Goal: Find specific page/section: Find specific page/section

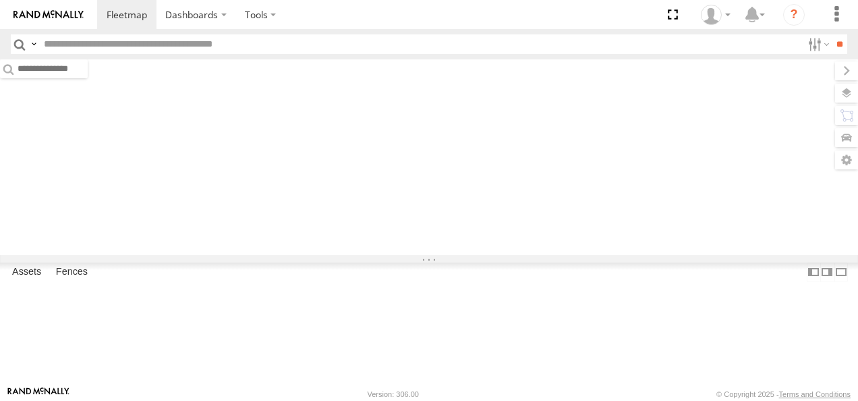
type input "****"
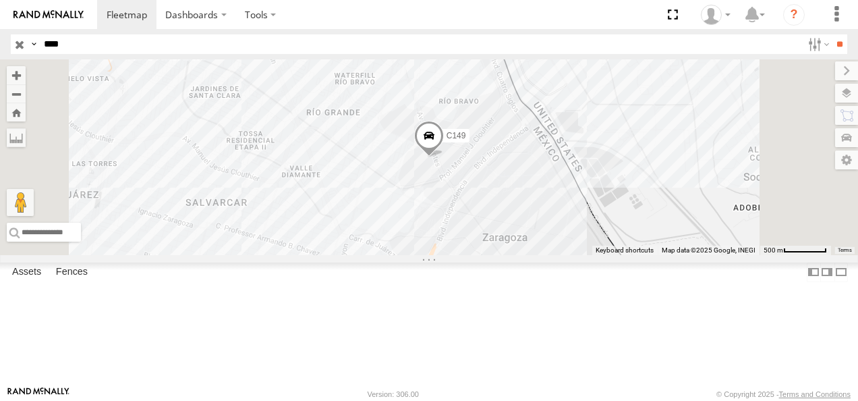
click at [18, 45] on input "button" at bounding box center [20, 44] width 18 height 20
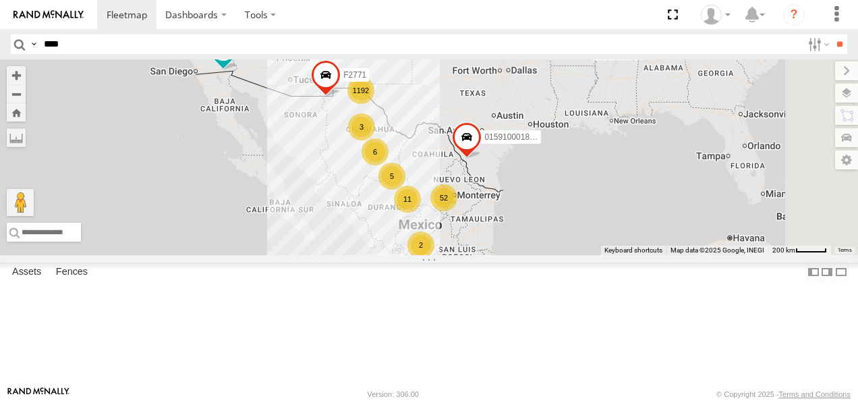
drag, startPoint x: 575, startPoint y: 182, endPoint x: 485, endPoint y: 221, distance: 98.8
click at [485, 221] on div "1192 52 5 9 4 6 11 2 2 3 AN530128 015910001811580 F2771" at bounding box center [429, 157] width 858 height 196
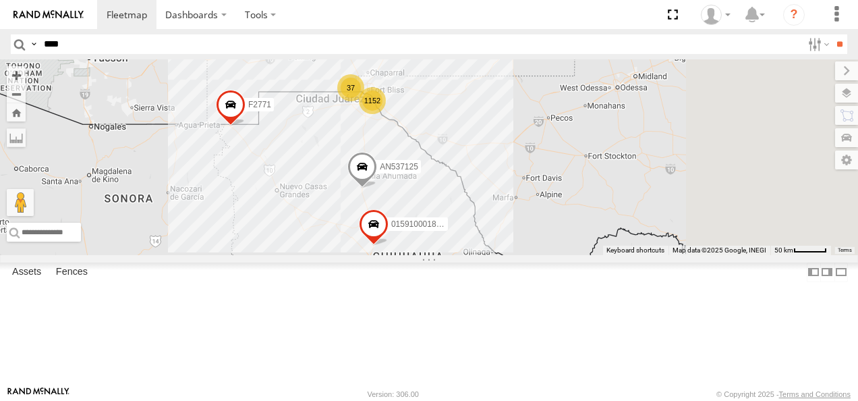
click at [377, 188] on span at bounding box center [363, 170] width 30 height 36
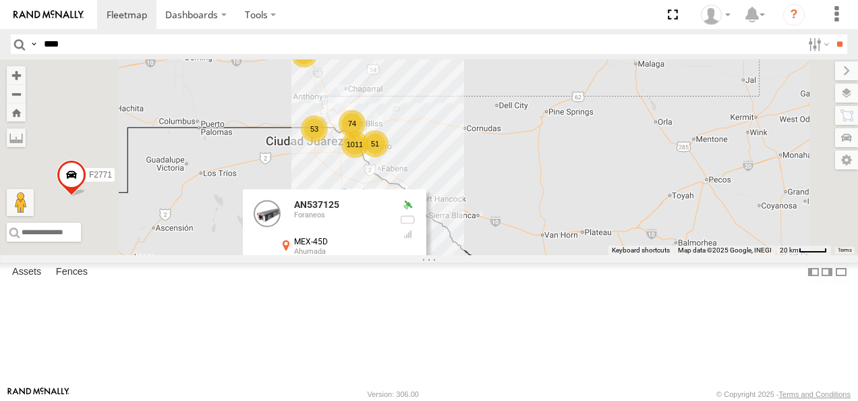
click at [615, 229] on div "AN530128 015910001811580 F2771 015910001845018 AN537125 AN537374 AN534130 AN537…" at bounding box center [429, 157] width 858 height 196
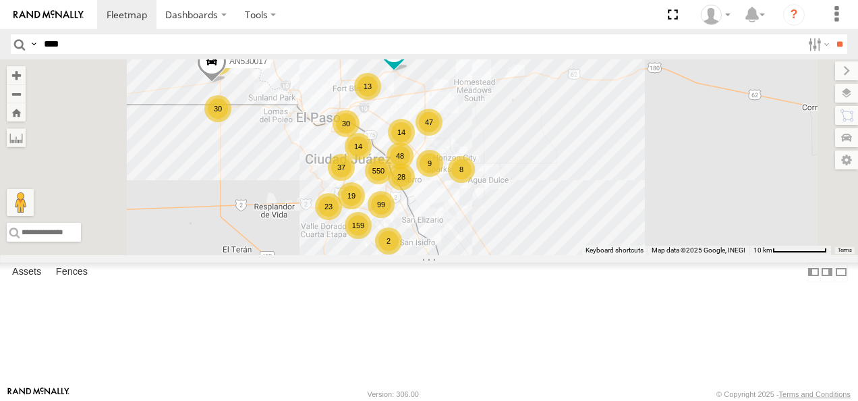
drag, startPoint x: 530, startPoint y: 169, endPoint x: 565, endPoint y: 285, distance: 121.3
click at [565, 255] on div "AN530128 015910001811580 F2771 015910001845018 AN537125 AN537374 AN534130 550 1…" at bounding box center [429, 157] width 858 height 196
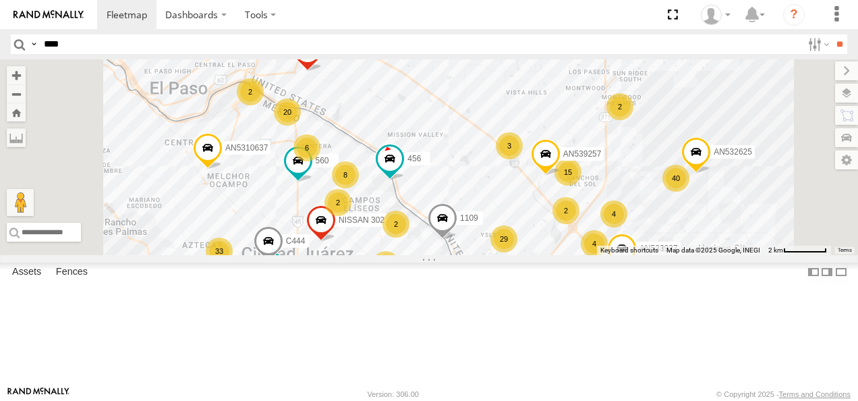
drag, startPoint x: 512, startPoint y: 237, endPoint x: 556, endPoint y: 265, distance: 52.4
click at [555, 255] on div "AN530128 015910001811580 F2771 015910001845018 AN537125 AN537374 AN534130 AN530…" at bounding box center [429, 157] width 858 height 196
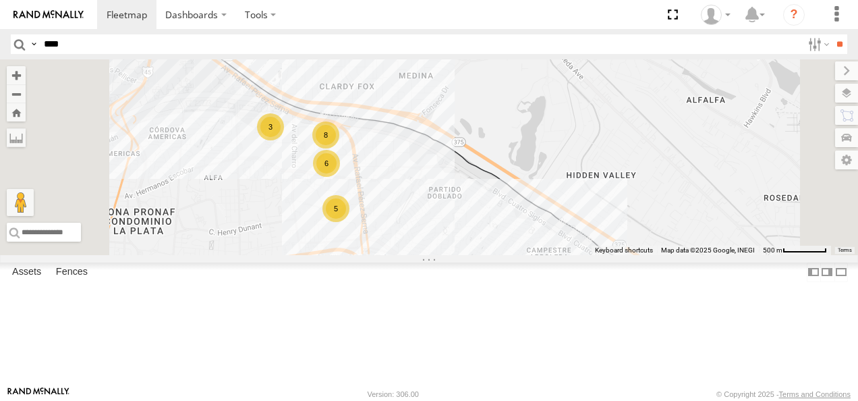
drag, startPoint x: 452, startPoint y: 199, endPoint x: 479, endPoint y: 221, distance: 34.6
click at [479, 221] on div "AN530128 015910001811580 F2771 015910001845018 AN537125 AN537374 AN534130 AN530…" at bounding box center [429, 157] width 858 height 196
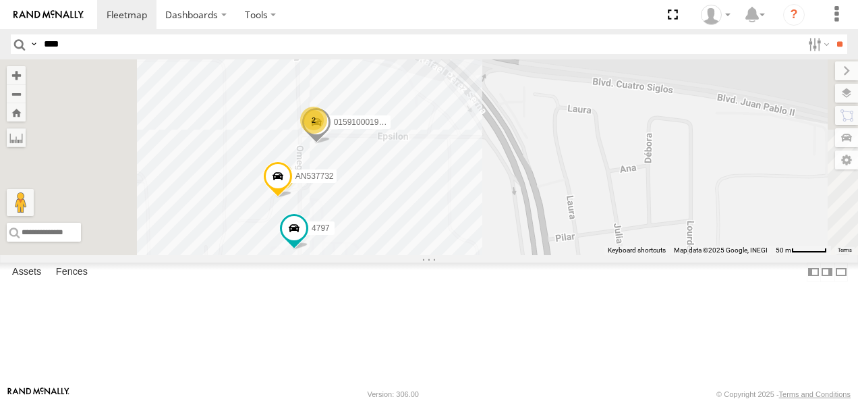
drag, startPoint x: 462, startPoint y: 183, endPoint x: 486, endPoint y: 211, distance: 36.4
click at [331, 144] on span at bounding box center [317, 126] width 30 height 36
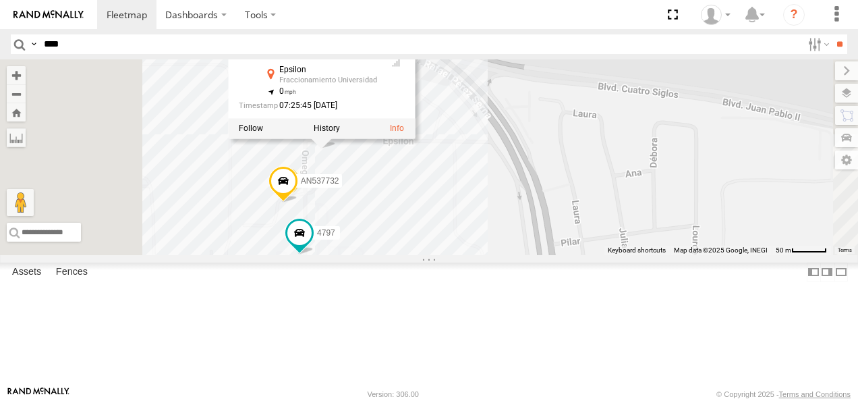
click at [544, 239] on div "AN530128 015910001811580 F2771 015910001845018 AN537125 AN537374 AN534130 AN530…" at bounding box center [429, 157] width 858 height 196
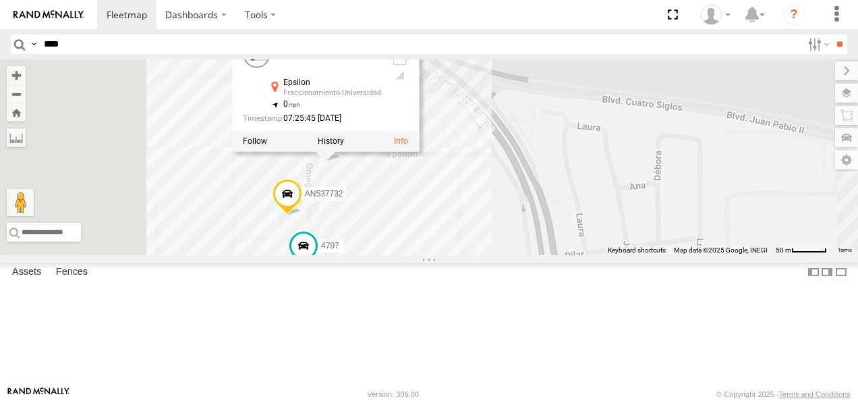
drag, startPoint x: 543, startPoint y: 263, endPoint x: 547, endPoint y: 304, distance: 40.7
click at [543, 255] on div "AN530128 015910001811580 F2771 015910001845018 AN537125 AN537374 AN534130 AN530…" at bounding box center [429, 157] width 858 height 196
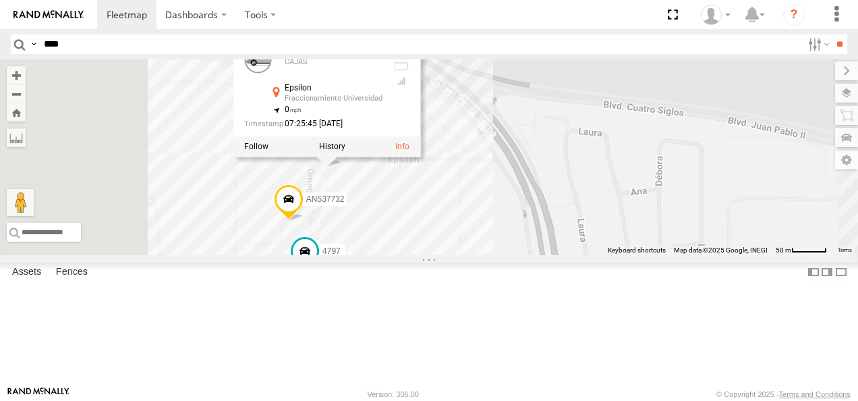
click at [655, 111] on div "AN530128 015910001811580 F2771 015910001845018 AN537125 AN537374 AN534130 AN530…" at bounding box center [429, 157] width 858 height 196
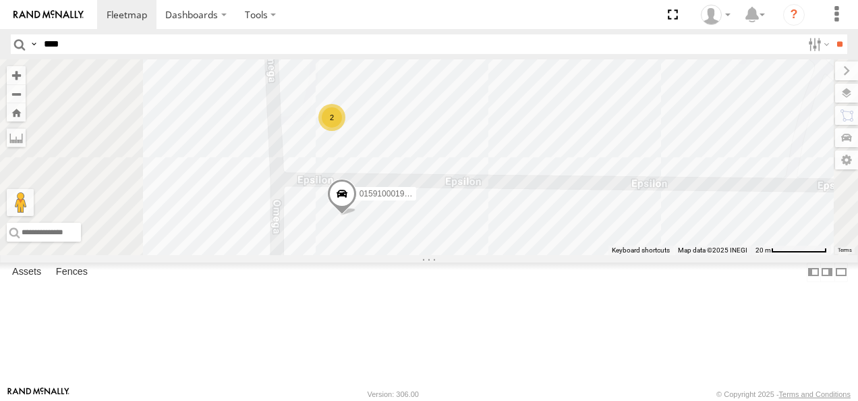
drag, startPoint x: 466, startPoint y: 186, endPoint x: 472, endPoint y: 217, distance: 31.1
click at [472, 216] on div "AN530128 015910001811580 F2771 015910001845018 AN537125 AN537374 AN534130 AN530…" at bounding box center [429, 157] width 858 height 196
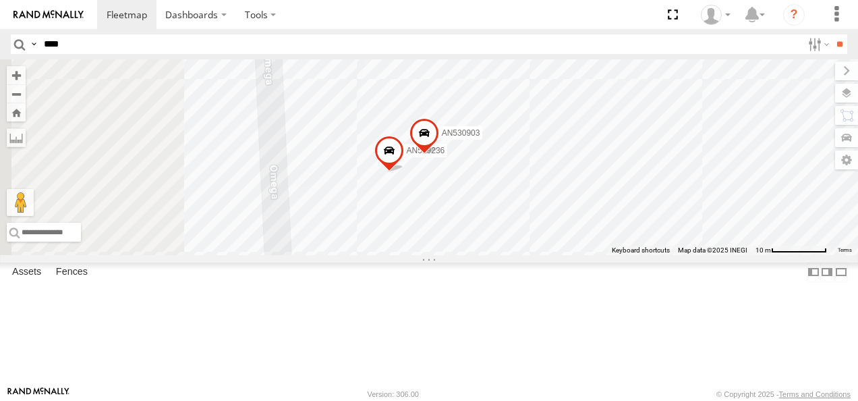
drag, startPoint x: 480, startPoint y: 178, endPoint x: 519, endPoint y: 247, distance: 78.8
click at [519, 247] on div "AN530128 015910001811580 F2771 015910001845018 AN537125 AN537374 AN534130 AN530…" at bounding box center [429, 157] width 858 height 196
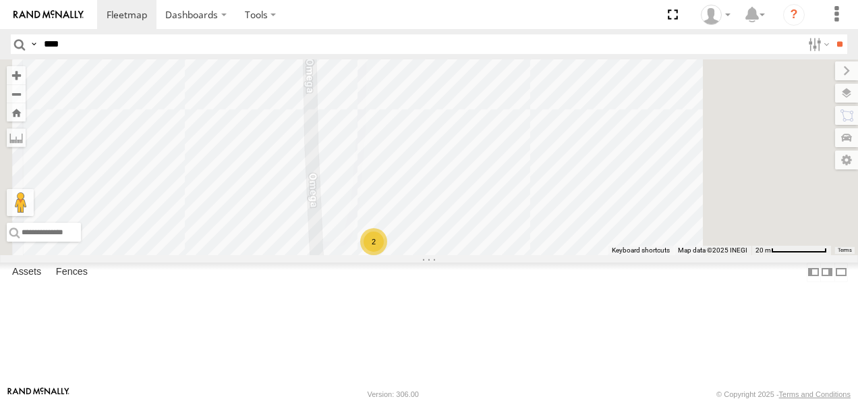
drag, startPoint x: 499, startPoint y: 180, endPoint x: 501, endPoint y: 246, distance: 65.5
click at [501, 246] on div "AN530128 015910001811580 F2771 015910001845018 AN537125 AN537374 AN534130 AN530…" at bounding box center [429, 157] width 858 height 196
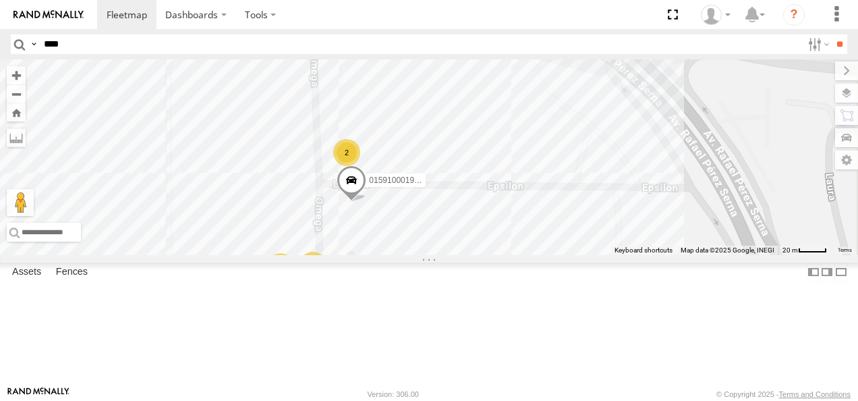
drag, startPoint x: 514, startPoint y: 317, endPoint x: 509, endPoint y: 226, distance: 91.3
click at [366, 202] on span at bounding box center [352, 183] width 30 height 36
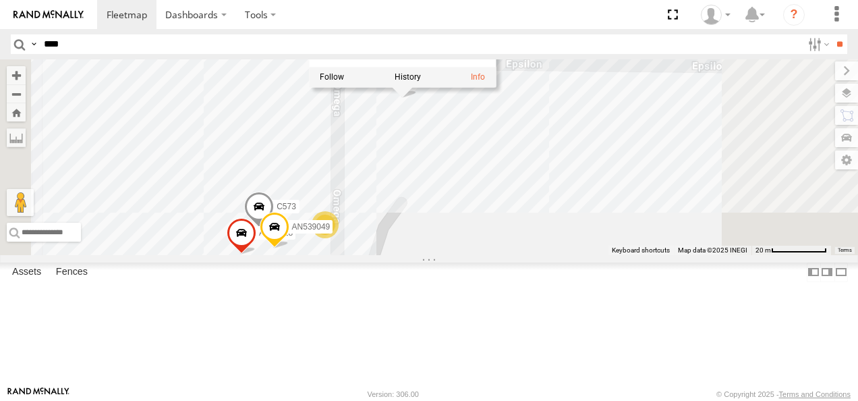
drag, startPoint x: 495, startPoint y: 255, endPoint x: 528, endPoint y: 208, distance: 57.3
click at [528, 208] on div "AN530128 015910001811580 F2771 015910001845018 AN537125 AN537374 AN534130 AN530…" at bounding box center [429, 157] width 858 height 196
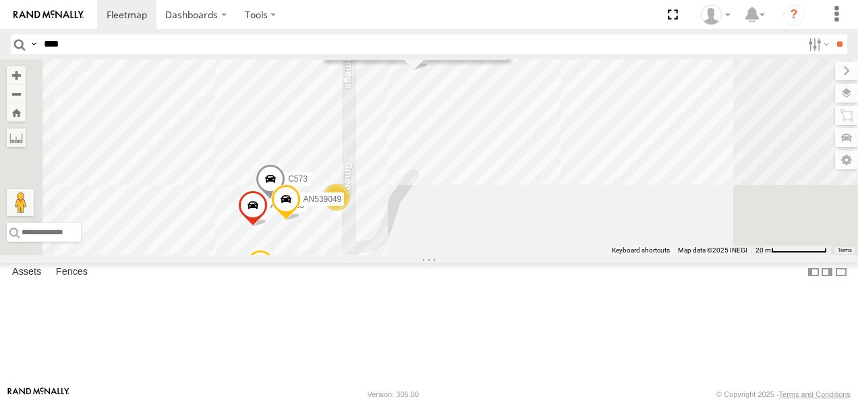
click at [582, 189] on div "AN530128 015910001811580 F2771 015910001845018 AN537125 AN537374 AN534130 AN530…" at bounding box center [429, 157] width 858 height 196
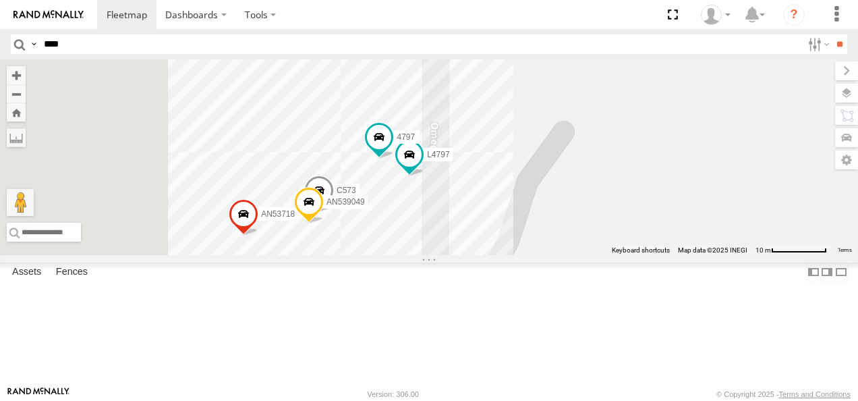
drag, startPoint x: 518, startPoint y: 225, endPoint x: 632, endPoint y: 194, distance: 118.2
click at [634, 194] on div "AN530128 015910001811580 F2771 015910001845018 AN537125 AN537374 AN534130 AN530…" at bounding box center [429, 157] width 858 height 196
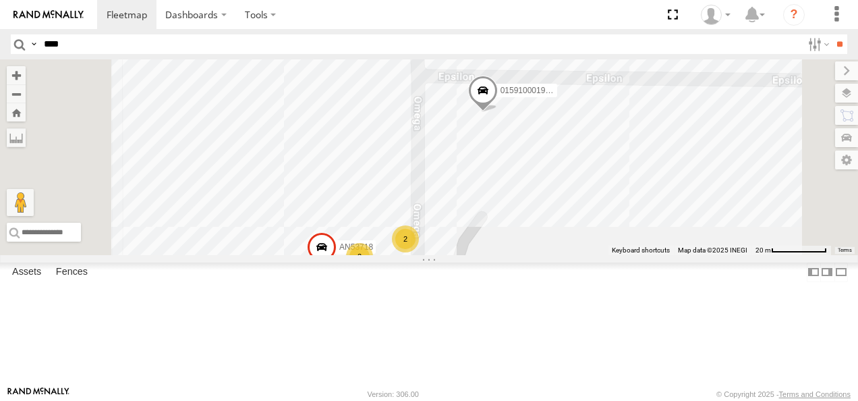
drag, startPoint x: 622, startPoint y: 156, endPoint x: 588, endPoint y: 245, distance: 95.5
click at [588, 245] on div "AN530128 015910001811580 F2771 015910001845018 AN537125 AN537374 AN534130 AN530…" at bounding box center [429, 157] width 858 height 196
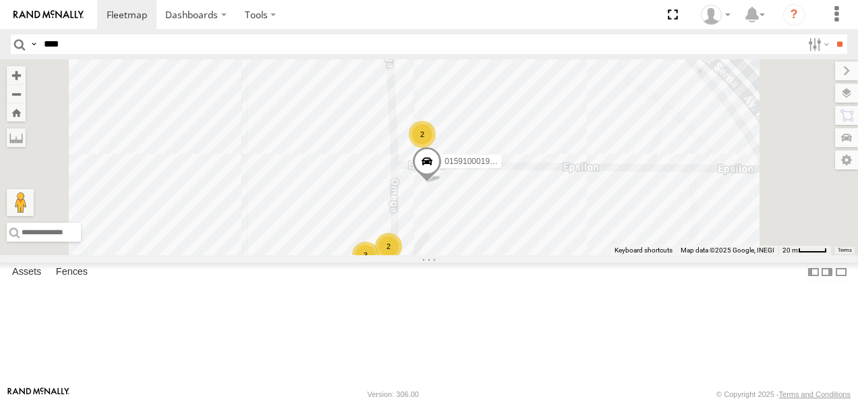
drag, startPoint x: 568, startPoint y: 198, endPoint x: 555, endPoint y: 267, distance: 70.1
click at [557, 255] on div "AN530128 015910001811580 F2771 015910001845018 AN537125 AN537374 AN534130 AN530…" at bounding box center [429, 157] width 858 height 196
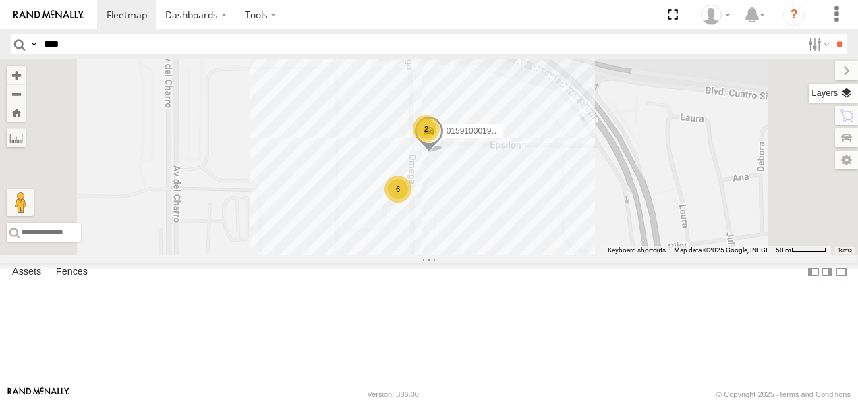
click at [849, 94] on label at bounding box center [833, 93] width 49 height 19
click at [0, 0] on label at bounding box center [0, 0] width 0 height 0
click at [0, 0] on span "Satellite" at bounding box center [0, 0] width 0 height 0
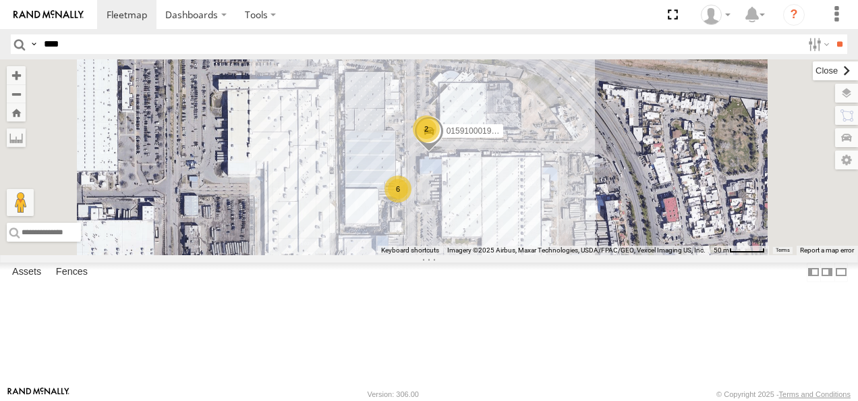
click at [813, 67] on label at bounding box center [835, 70] width 45 height 19
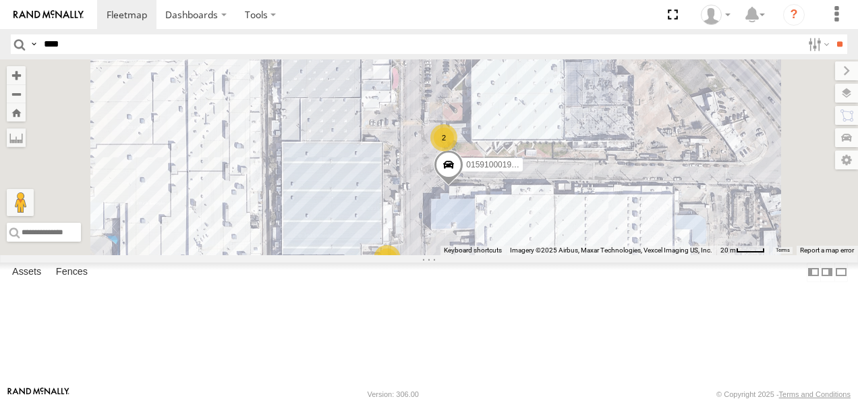
drag, startPoint x: 576, startPoint y: 161, endPoint x: 610, endPoint y: 169, distance: 34.9
click at [610, 169] on div "AN530128 015910001811580 F2771 015910001845018 AN537125 AN537374 AN534130 AN530…" at bounding box center [429, 157] width 858 height 196
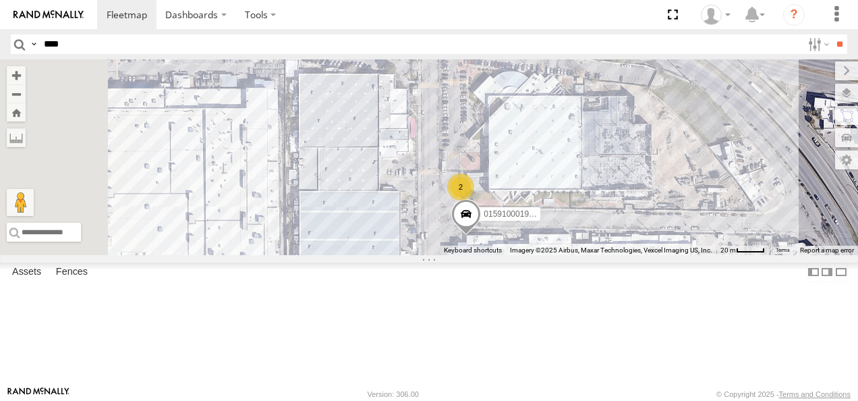
drag, startPoint x: 740, startPoint y: 200, endPoint x: 753, endPoint y: 242, distance: 44.6
click at [753, 242] on div "AN530128 015910001811580 F2771 015910001845018 AN537125 AN537374 AN534130 AN530…" at bounding box center [429, 157] width 858 height 196
